Goal: Task Accomplishment & Management: Manage account settings

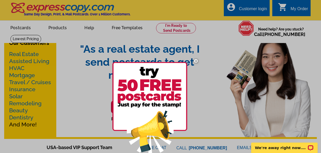
click at [250, 10] on div at bounding box center [160, 76] width 321 height 153
click at [253, 9] on div at bounding box center [160, 76] width 321 height 153
click at [196, 59] on img at bounding box center [195, 60] width 15 height 15
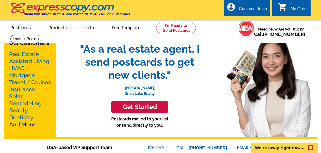
click at [246, 8] on div "Customer login" at bounding box center [253, 10] width 28 height 7
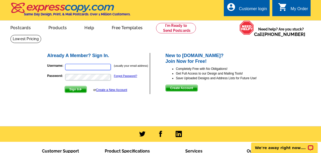
type input "courtneyjames@realtor.com"
click at [74, 89] on span "Sign In" at bounding box center [76, 89] width 22 height 6
